Goal: Obtain resource: Download file/media

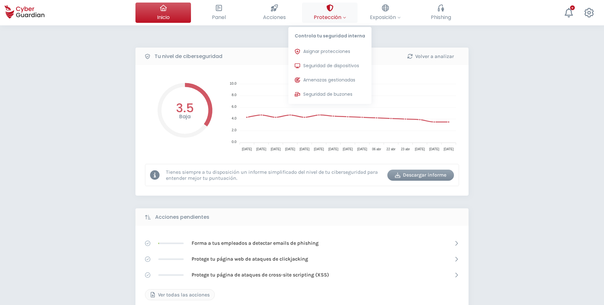
click at [343, 18] on icon at bounding box center [344, 17] width 3 height 3
click at [335, 62] on button "Seguridad de dispositivos Protecciones instaladas en los dispositivos de tu org…" at bounding box center [329, 66] width 83 height 13
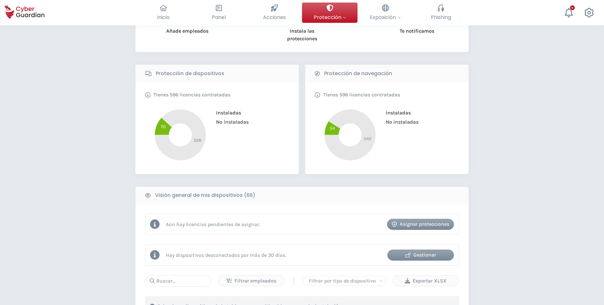
scroll to position [63, 0]
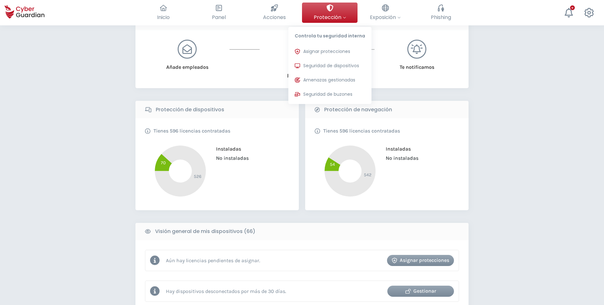
click at [340, 17] on span "Protección" at bounding box center [330, 17] width 32 height 8
click at [340, 15] on span "Protección" at bounding box center [330, 17] width 32 height 8
click at [338, 80] on span "Amenazas gestionadas" at bounding box center [329, 80] width 52 height 7
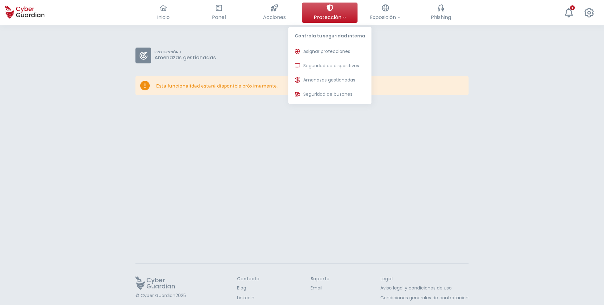
click at [342, 13] on button "Protección Controla tu seguridad interna Asignar protecciones Asigna las licenc…" at bounding box center [330, 13] width 56 height 20
click at [334, 53] on span "Asignar protecciones" at bounding box center [326, 51] width 47 height 7
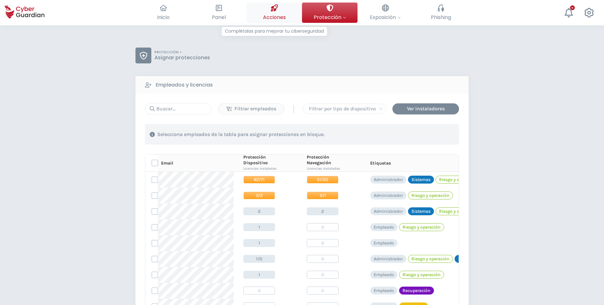
click at [282, 20] on span "Acciones" at bounding box center [274, 17] width 23 height 8
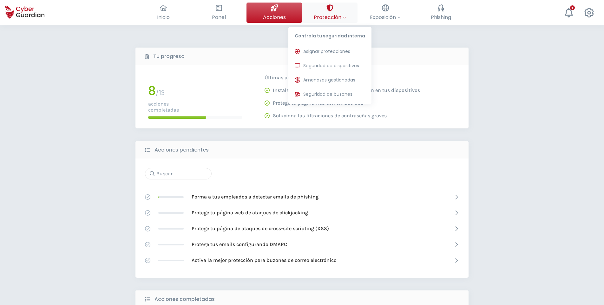
click at [331, 13] on div at bounding box center [329, 8] width 7 height 11
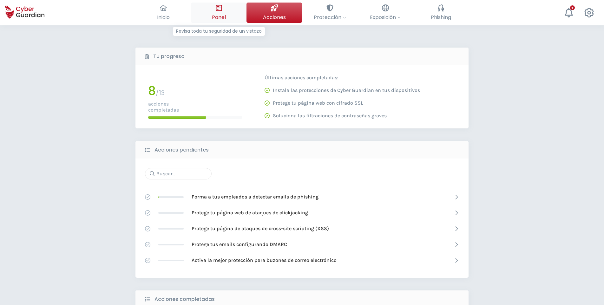
click at [222, 16] on span "Panel" at bounding box center [219, 17] width 14 height 8
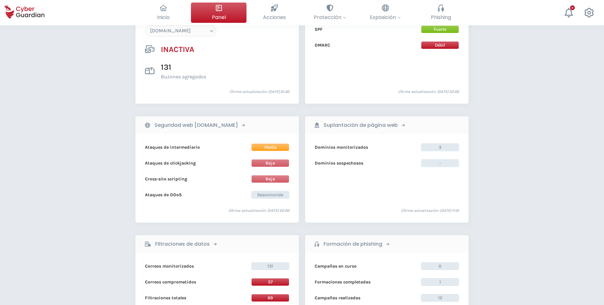
scroll to position [285, 0]
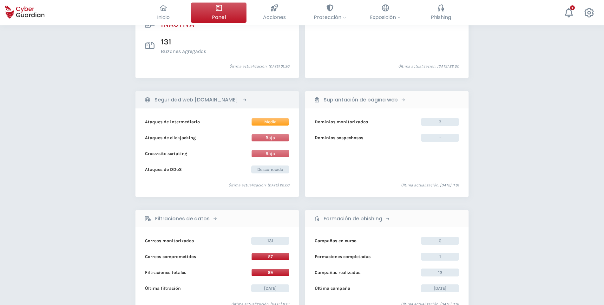
click at [249, 101] on div "Seguridad web [DOMAIN_NAME]" at bounding box center [198, 99] width 106 height 11
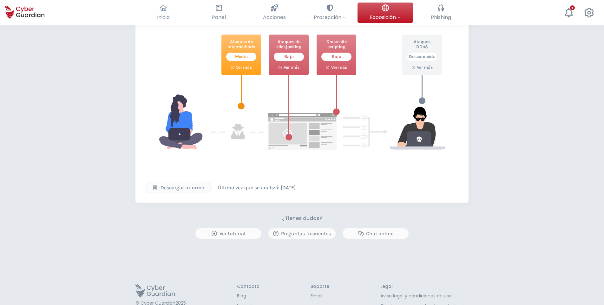
scroll to position [190, 0]
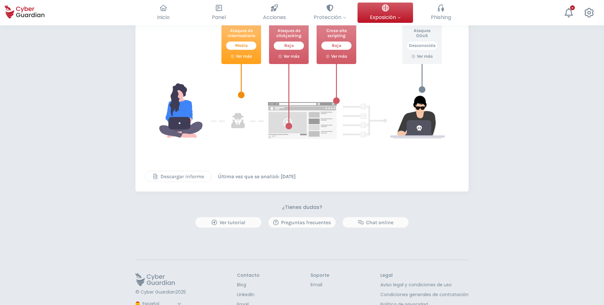
click at [189, 178] on div "Descargar informe" at bounding box center [178, 177] width 56 height 8
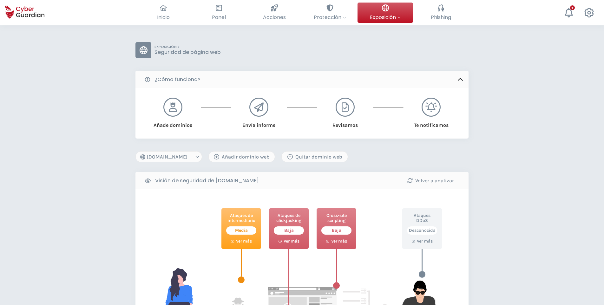
scroll to position [0, 0]
